Goal: Check status: Check status

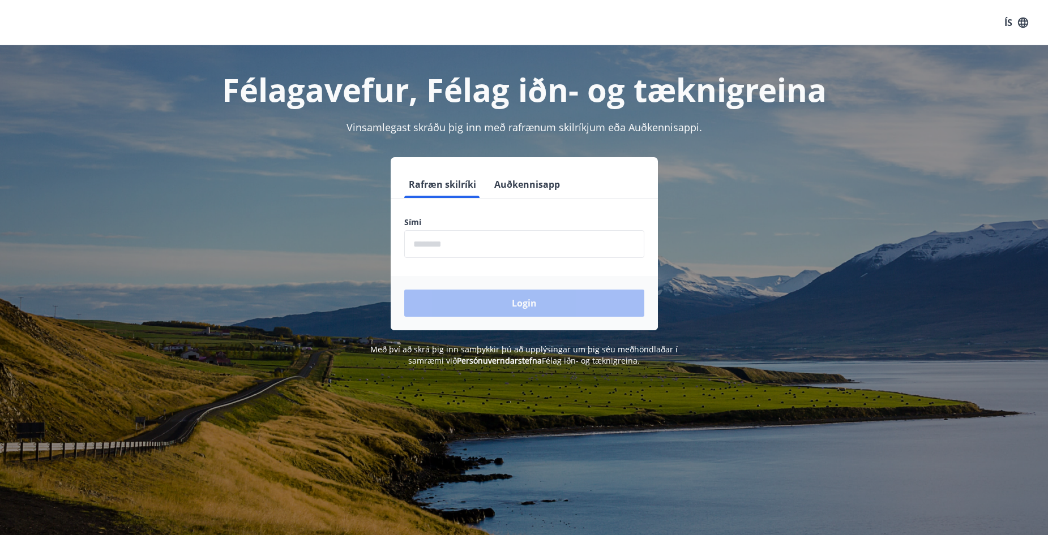
click at [440, 250] on input "phone" at bounding box center [524, 244] width 240 height 28
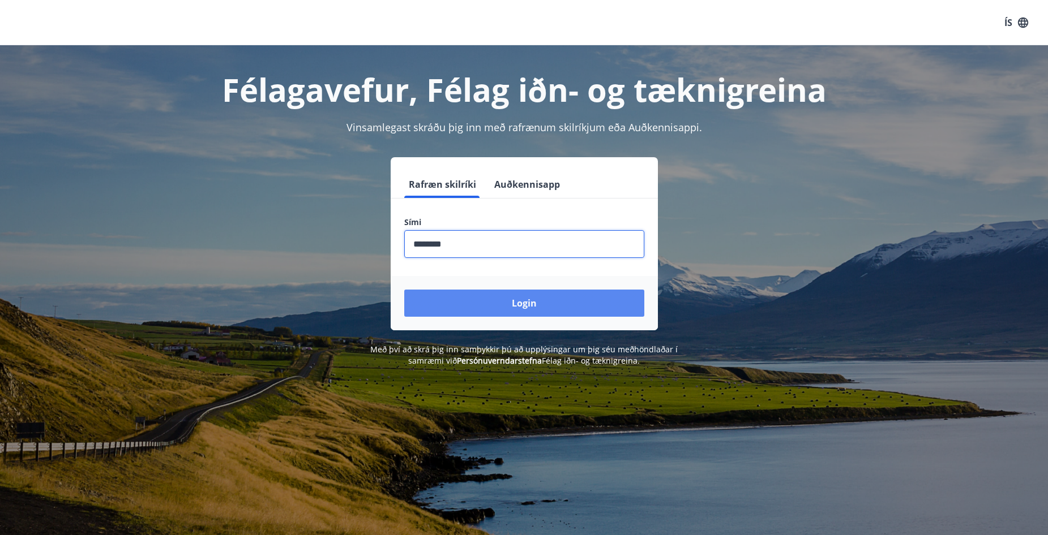
type input "********"
click at [508, 304] on button "Login" at bounding box center [524, 303] width 240 height 27
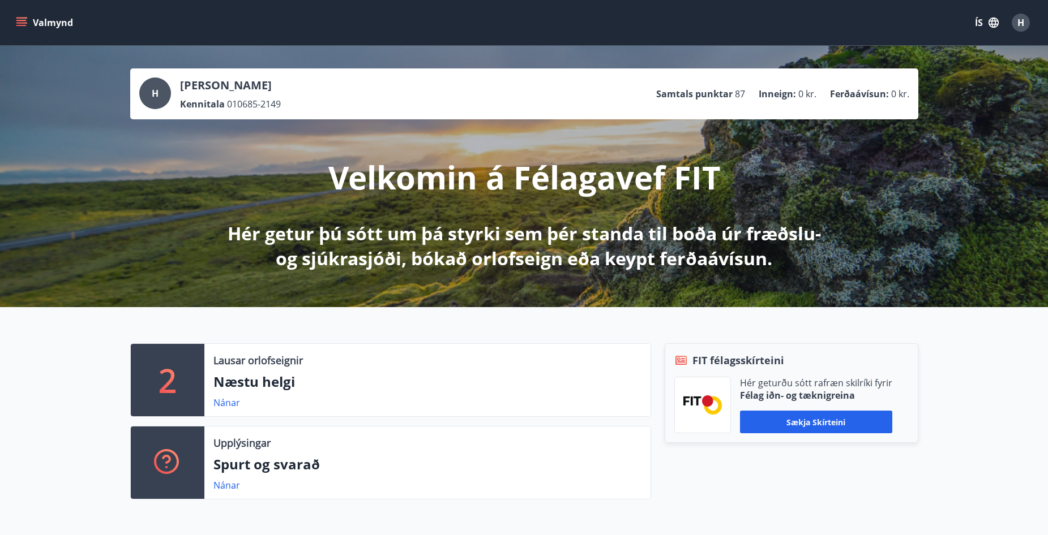
click at [1021, 18] on span "H" at bounding box center [1020, 22] width 7 height 12
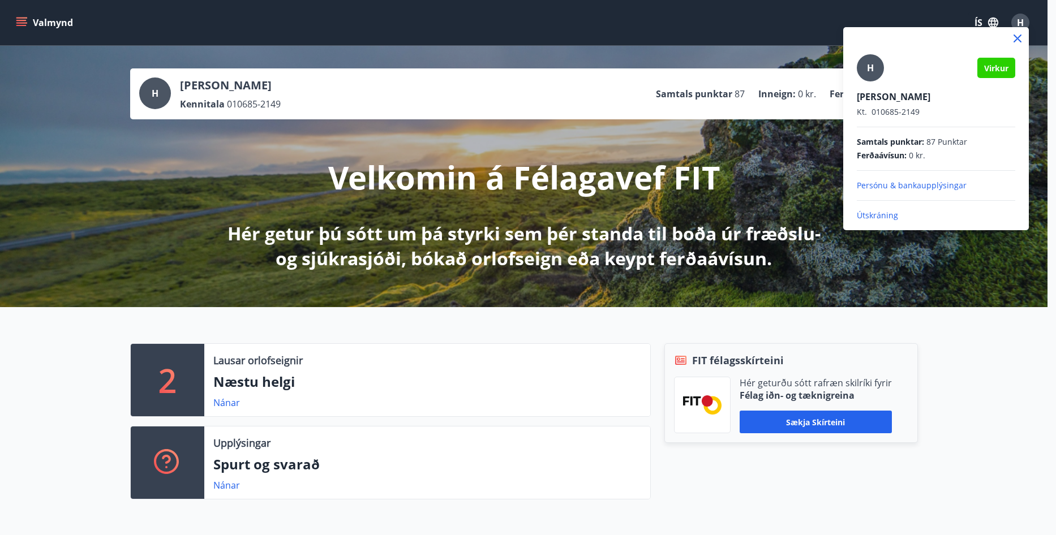
click at [1021, 18] on div at bounding box center [528, 267] width 1056 height 535
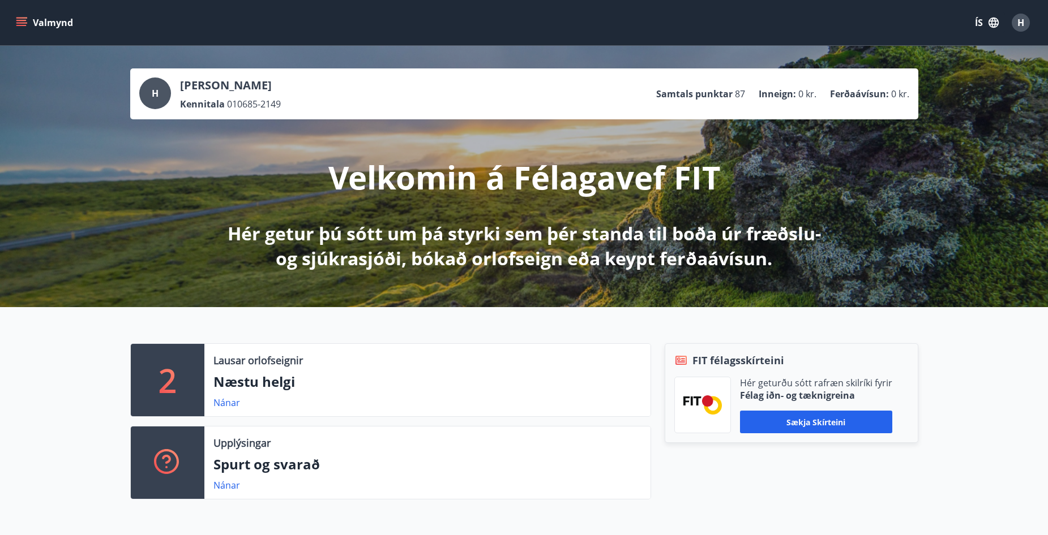
click at [20, 18] on icon "menu" at bounding box center [22, 18] width 12 height 1
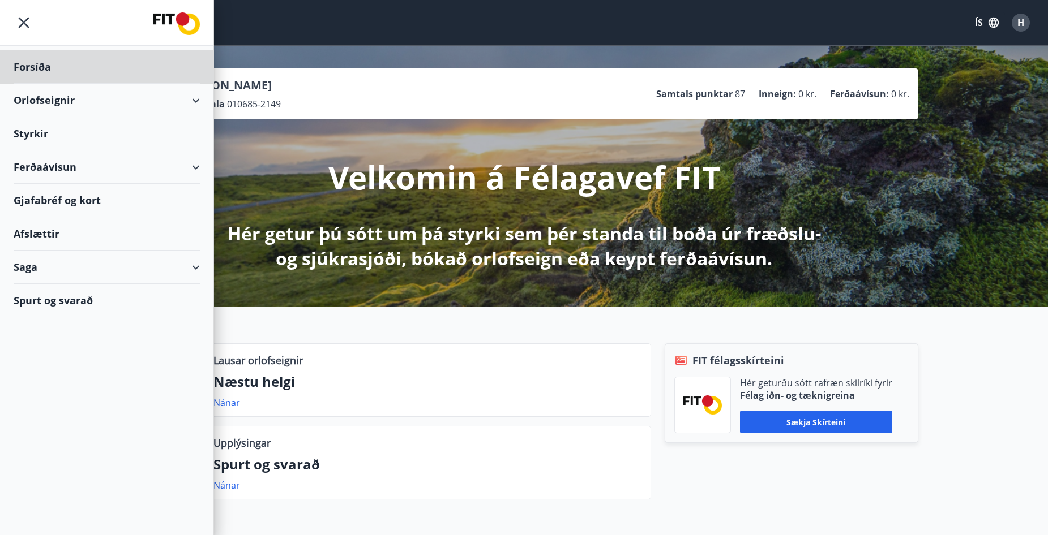
click at [76, 135] on div "Styrkir" at bounding box center [107, 133] width 186 height 33
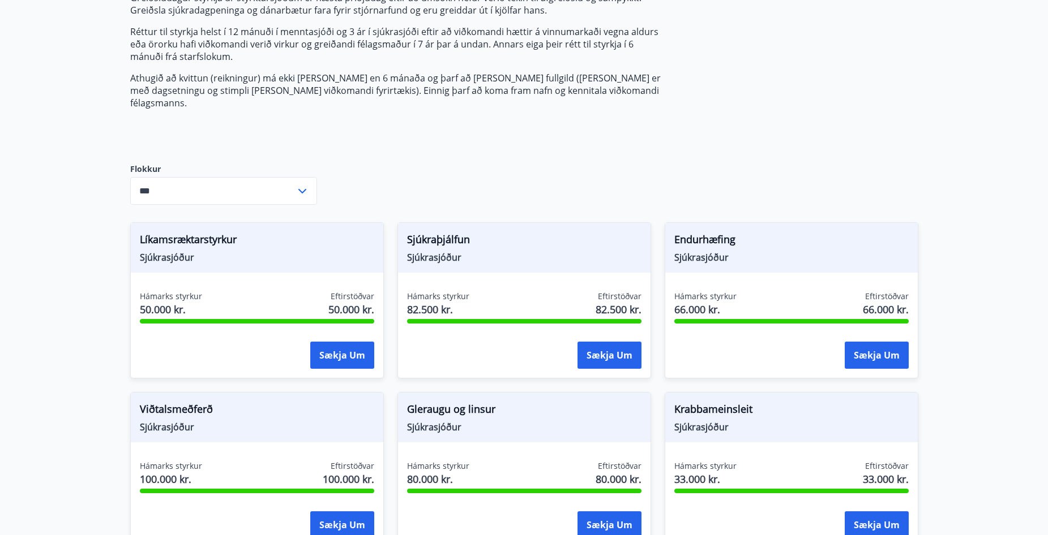
scroll to position [169, 0]
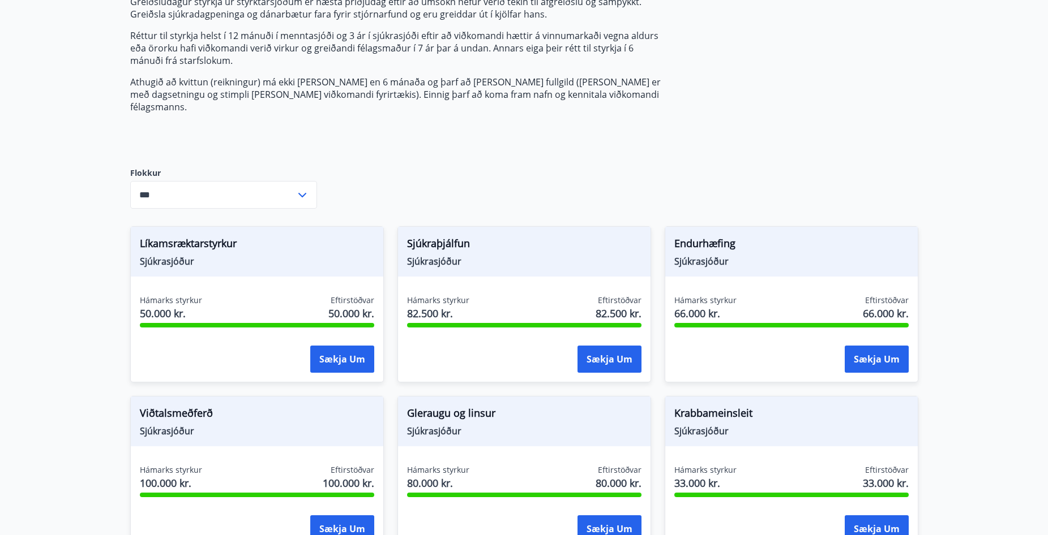
click at [298, 188] on icon at bounding box center [302, 195] width 14 height 14
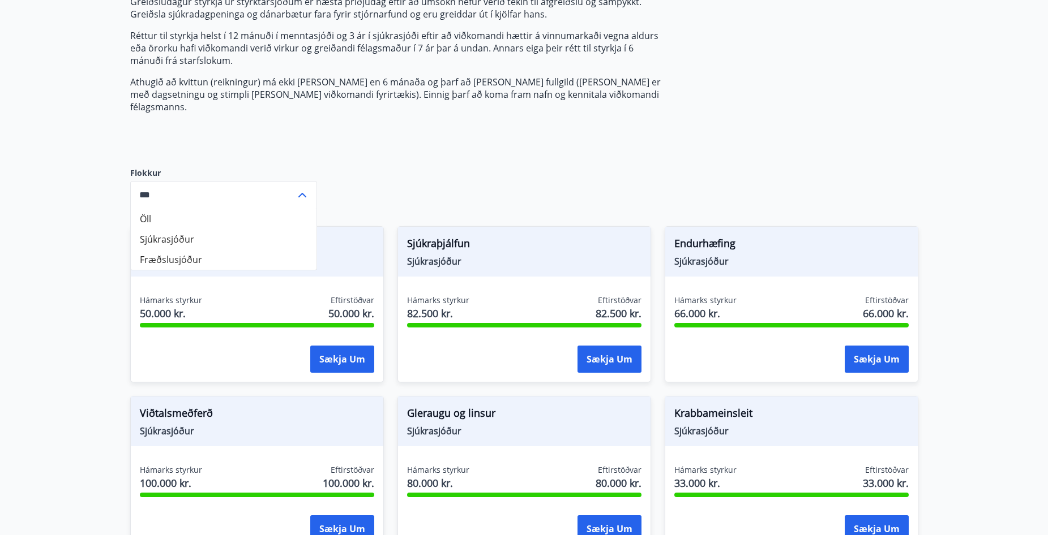
click at [157, 229] on li "Sjúkrasjóður" at bounding box center [224, 239] width 186 height 20
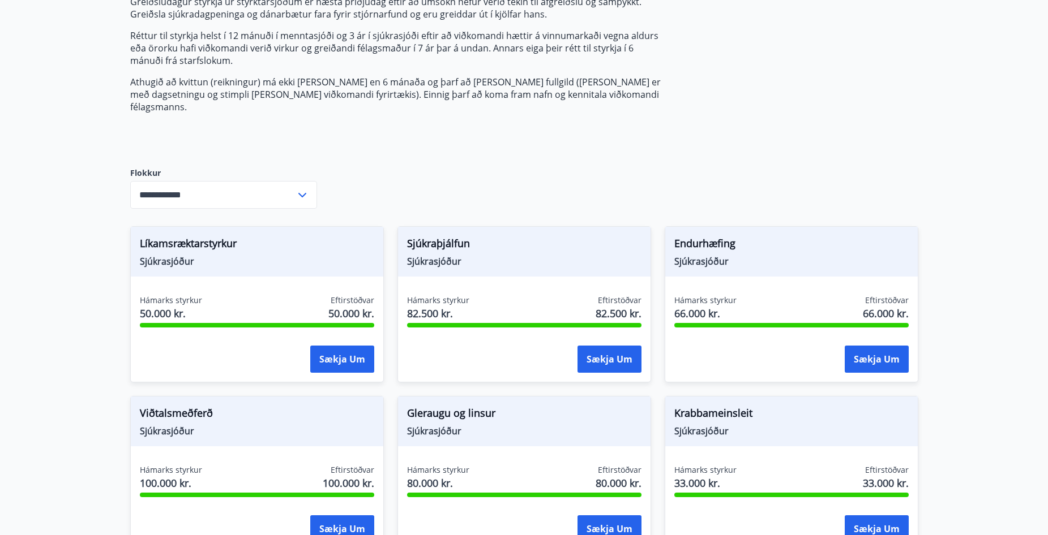
click at [275, 184] on input "**********" at bounding box center [212, 195] width 165 height 28
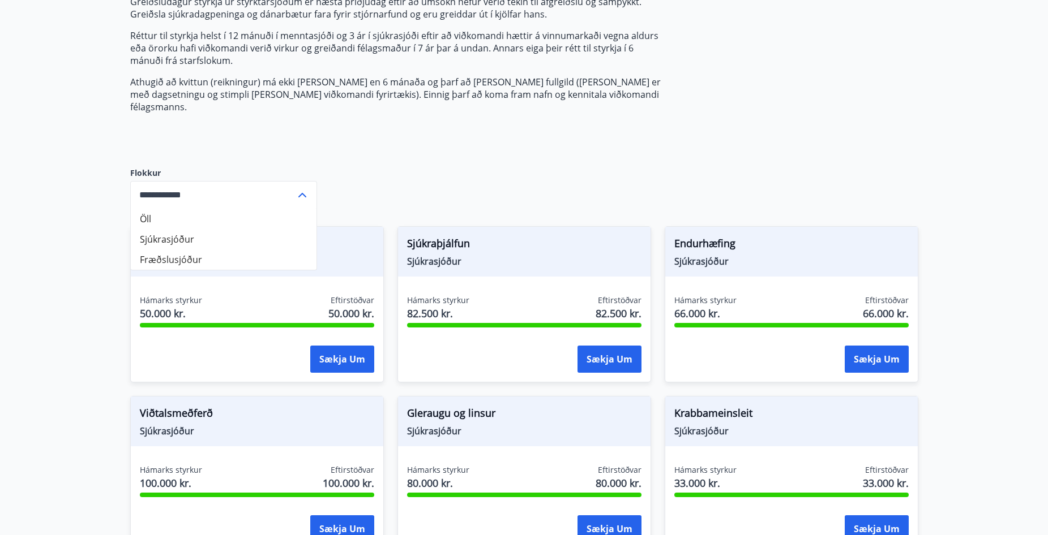
click at [164, 209] on li "Öll" at bounding box center [224, 219] width 186 height 20
type input "***"
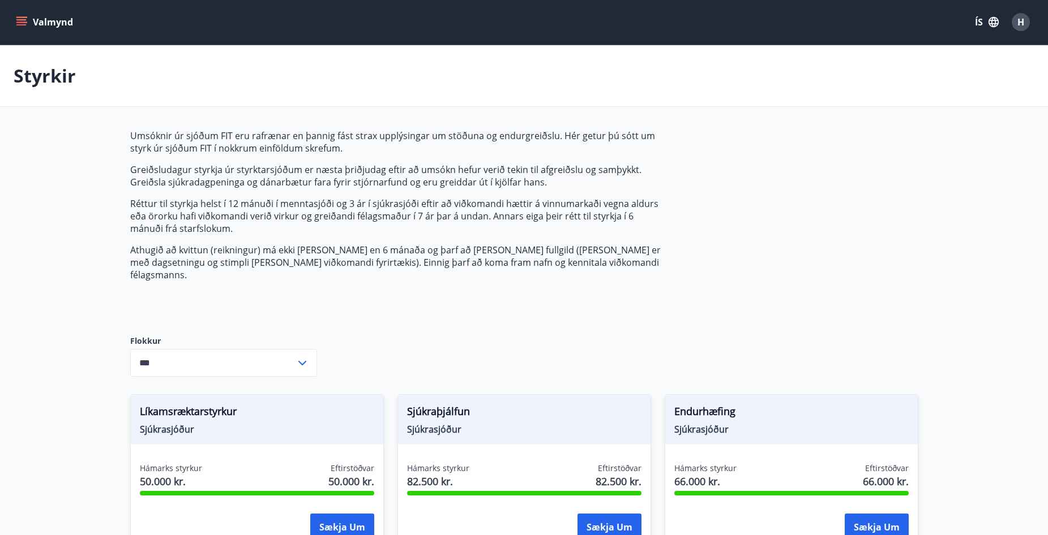
scroll to position [0, 0]
click at [14, 20] on button "Valmynd" at bounding box center [46, 22] width 64 height 20
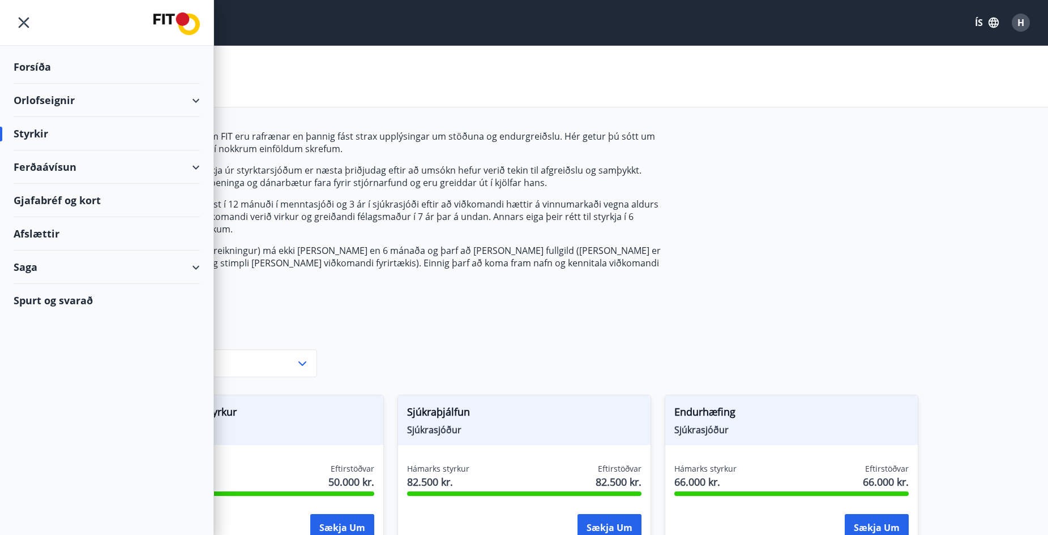
click at [4, 5] on div at bounding box center [106, 23] width 213 height 46
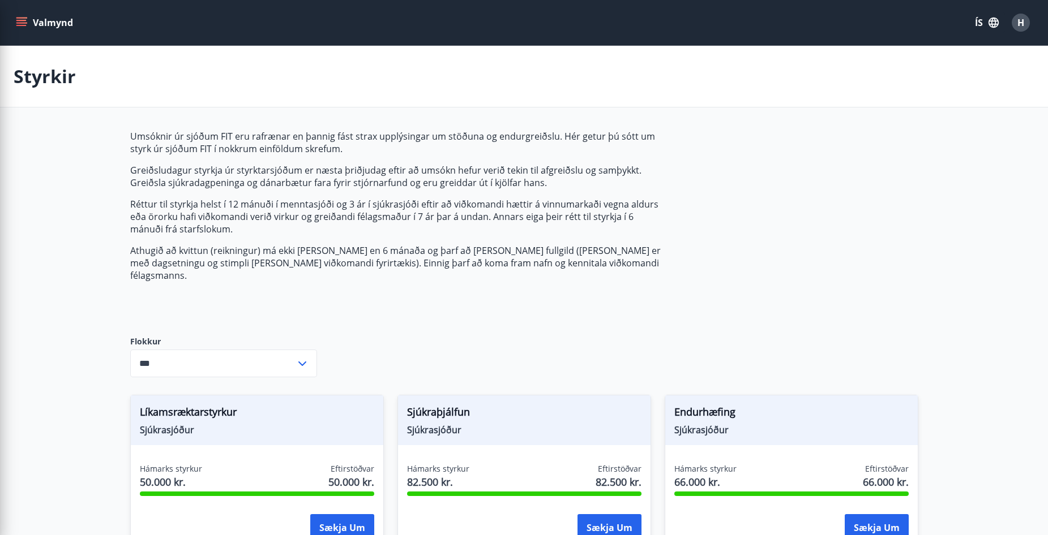
click at [359, 301] on div "Umsóknir úr sjóðum FIT eru rafrænar en þannig fást strax upplýsingar um stöðuna…" at bounding box center [397, 224] width 534 height 188
click at [16, 16] on button "Valmynd" at bounding box center [46, 22] width 64 height 20
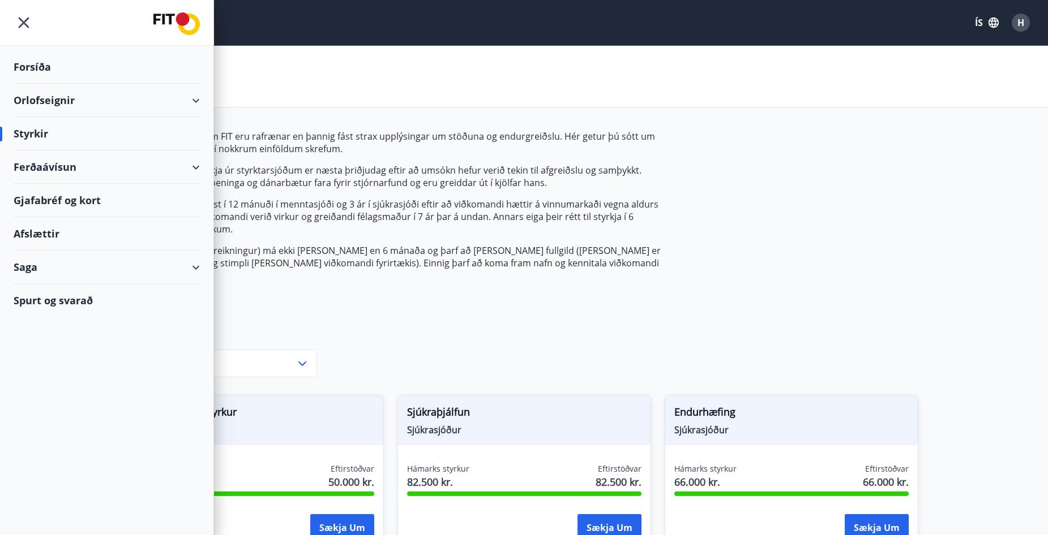
click at [389, 233] on p "Réttur til styrkja helst í 12 mánuði í menntasjóði og 3 ár í sjúkrasjóði eftir …" at bounding box center [397, 216] width 534 height 37
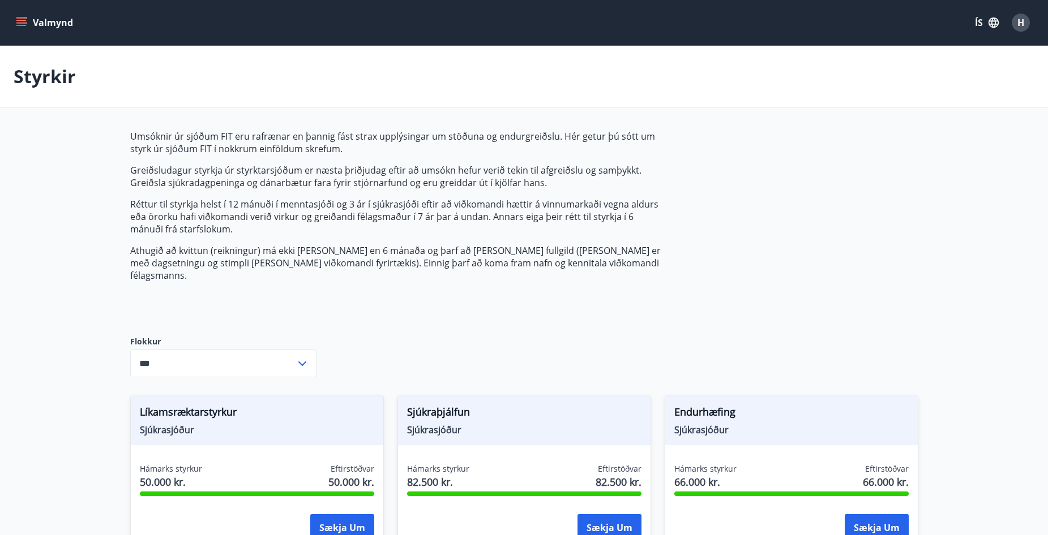
click at [22, 24] on icon "menu" at bounding box center [21, 22] width 11 height 11
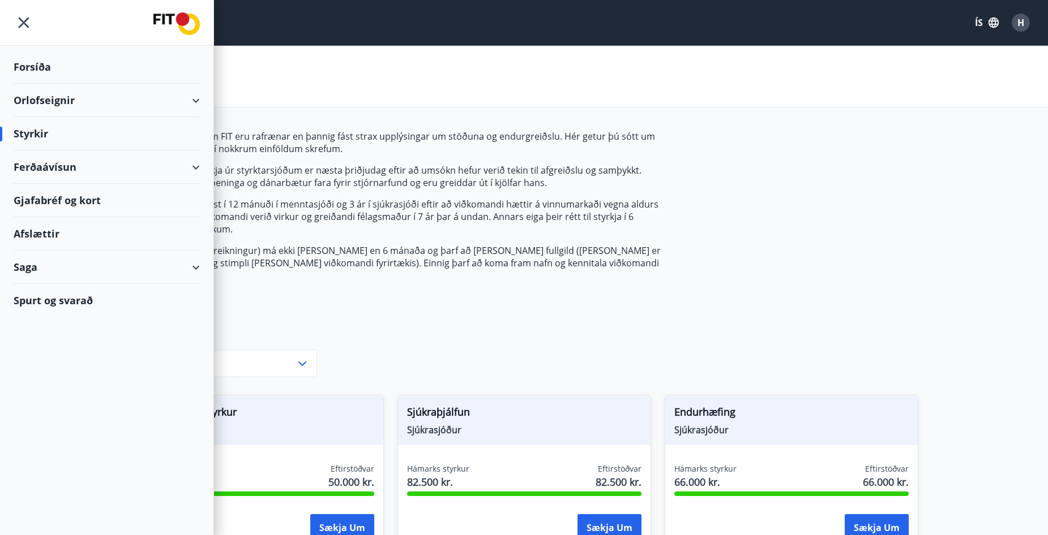
click at [66, 297] on div "Spurt og svarað" at bounding box center [107, 300] width 186 height 33
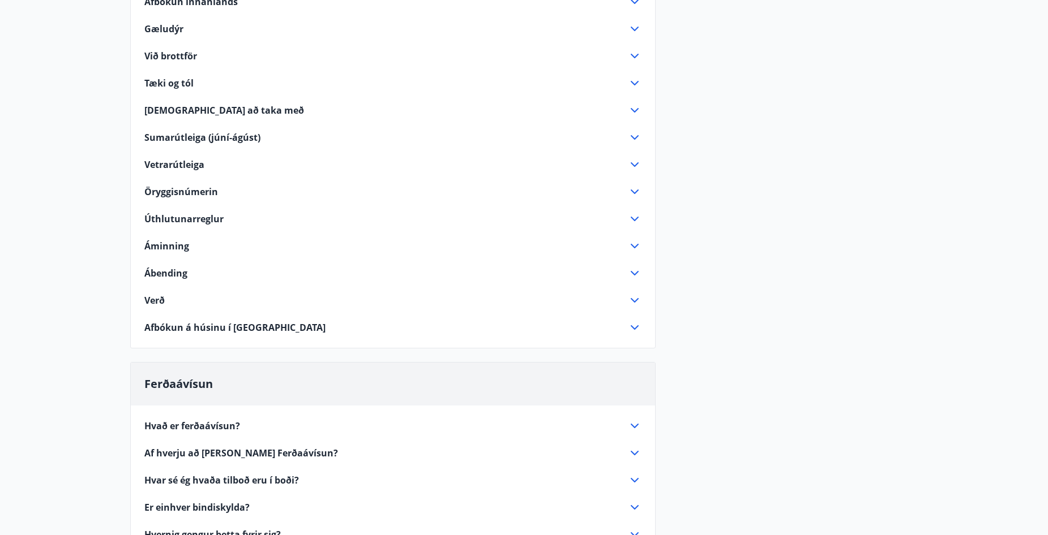
scroll to position [276, 0]
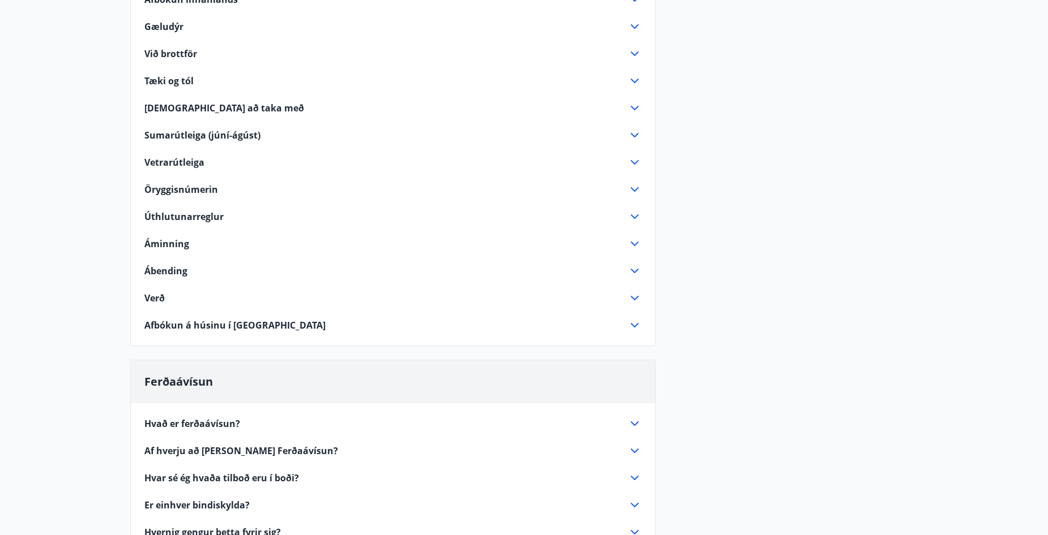
click at [191, 212] on span "Úthlutunarreglur" at bounding box center [183, 217] width 79 height 12
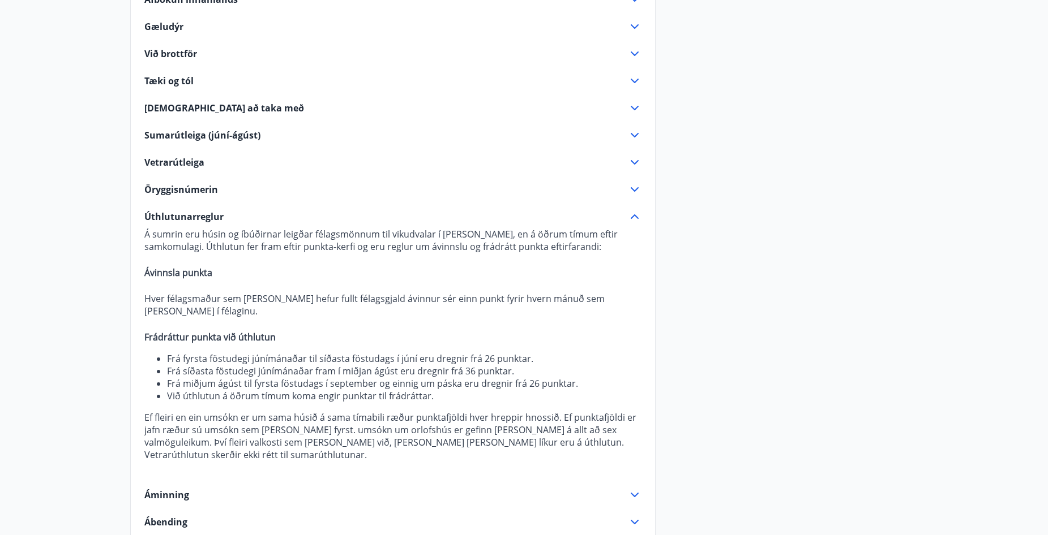
click at [194, 212] on span "Úthlutunarreglur" at bounding box center [183, 217] width 79 height 12
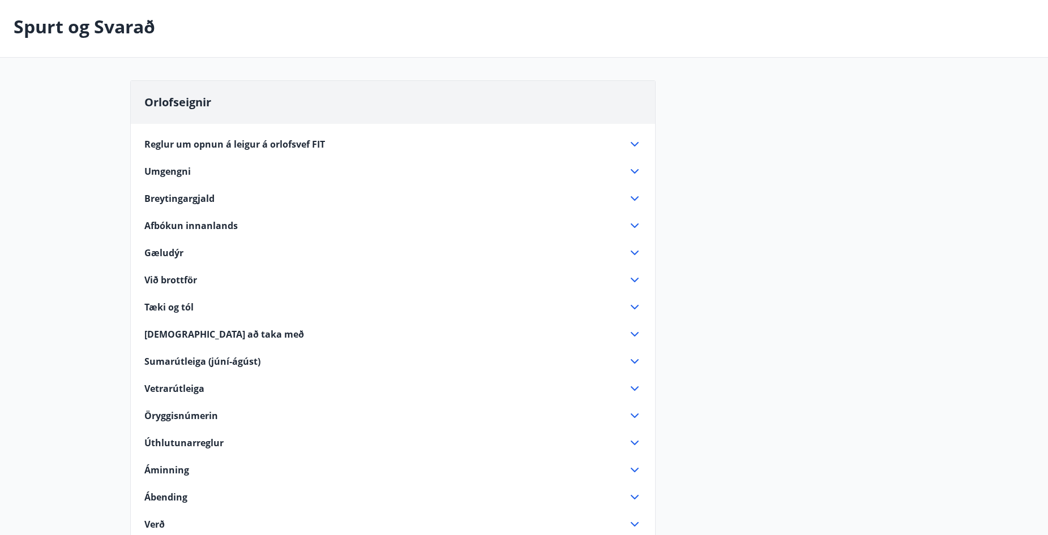
scroll to position [0, 0]
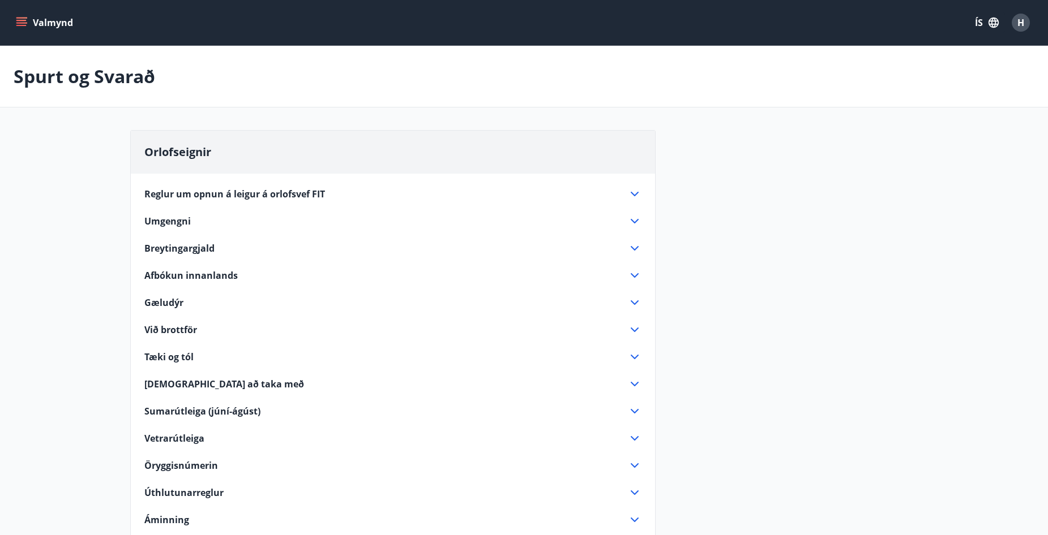
click at [1019, 23] on span "H" at bounding box center [1020, 22] width 7 height 12
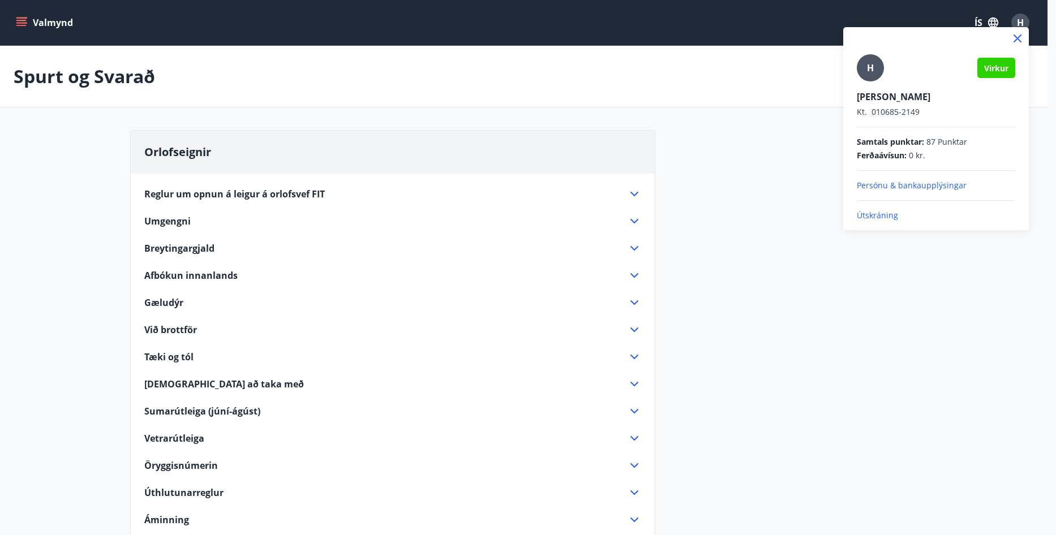
click at [1019, 19] on div at bounding box center [528, 267] width 1056 height 535
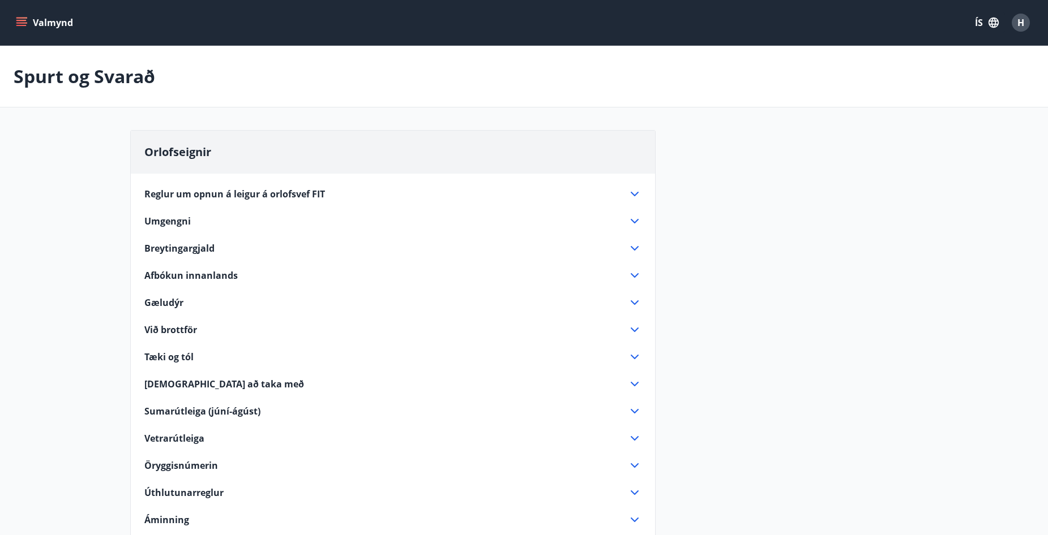
click at [19, 21] on icon "menu" at bounding box center [21, 20] width 10 height 1
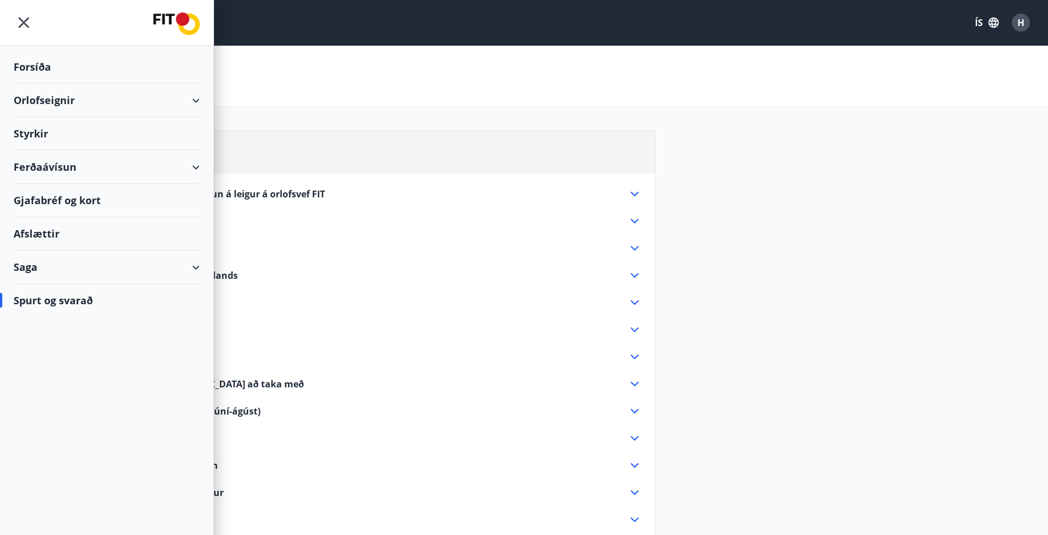
click at [154, 267] on div "Saga" at bounding box center [107, 267] width 186 height 33
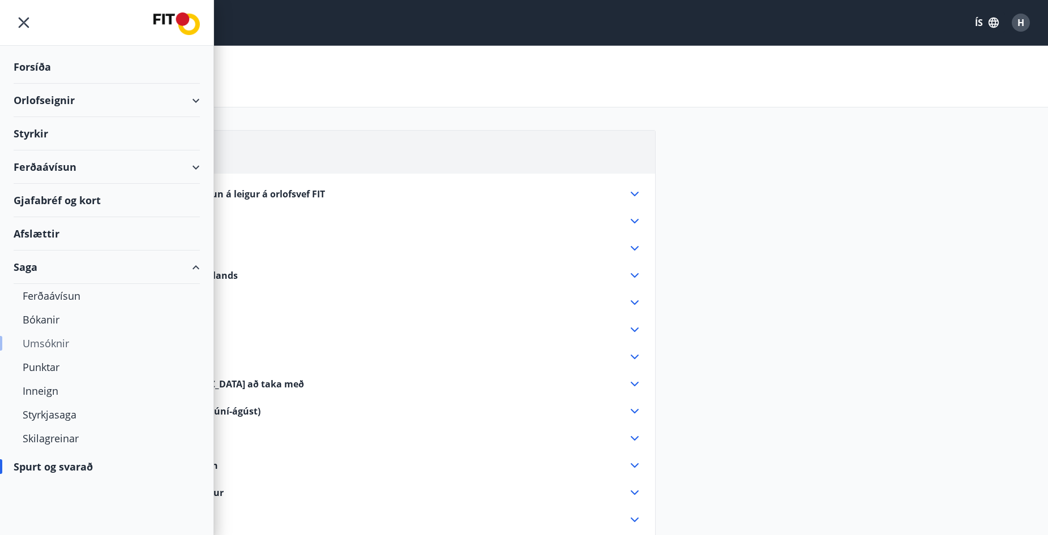
click at [52, 344] on div "Umsóknir" at bounding box center [107, 344] width 168 height 24
